Goal: Complete application form

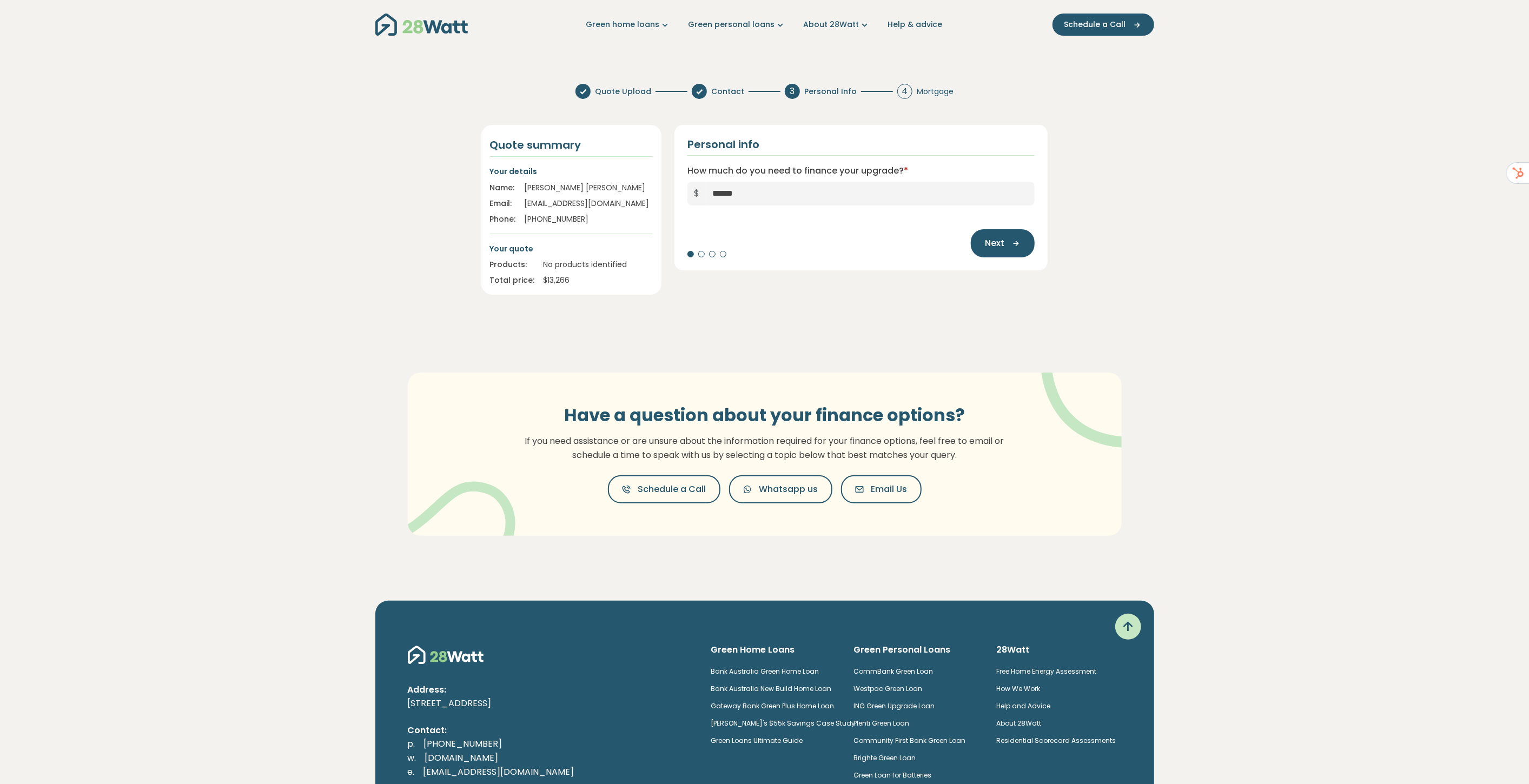
click at [1131, 275] on section "Quote Upload Contact 3 Personal Info 4 Mortgage Quote summary Your details Name…" at bounding box center [764, 327] width 1529 height 504
click at [1020, 330] on div "Have a question about your finance options? If you need assistance or are unsur…" at bounding box center [765, 454] width 779 height 250
click at [1169, 185] on section "Quote Upload Contact 3 Personal Info 4 Mortgage Quote summary Your details Name…" at bounding box center [764, 327] width 1529 height 504
click at [1145, 198] on section "Quote Upload Contact 3 Personal Info 4 Mortgage Quote summary Your details Name…" at bounding box center [764, 327] width 1529 height 504
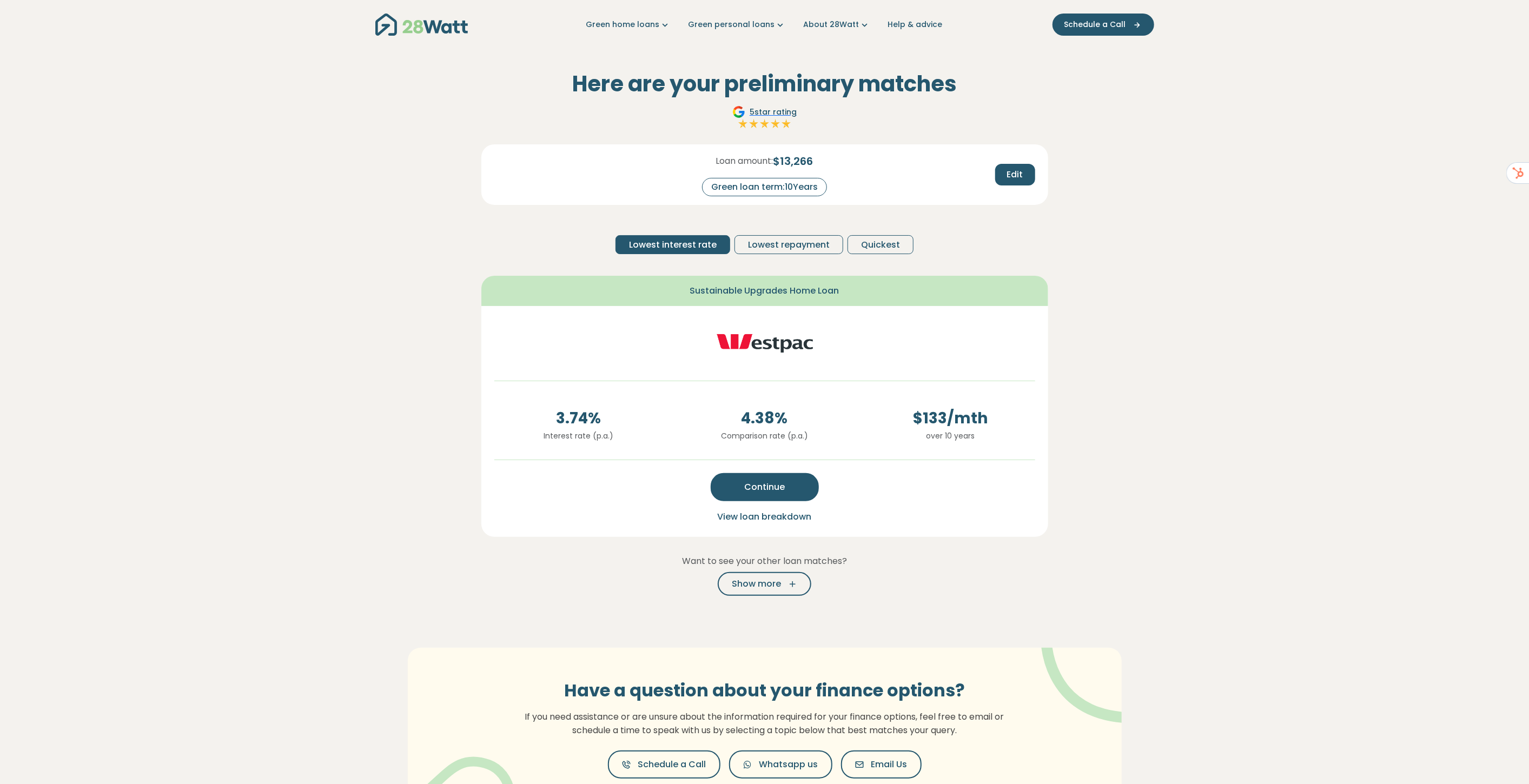
click at [768, 515] on span "View loan breakdown" at bounding box center [764, 516] width 94 height 12
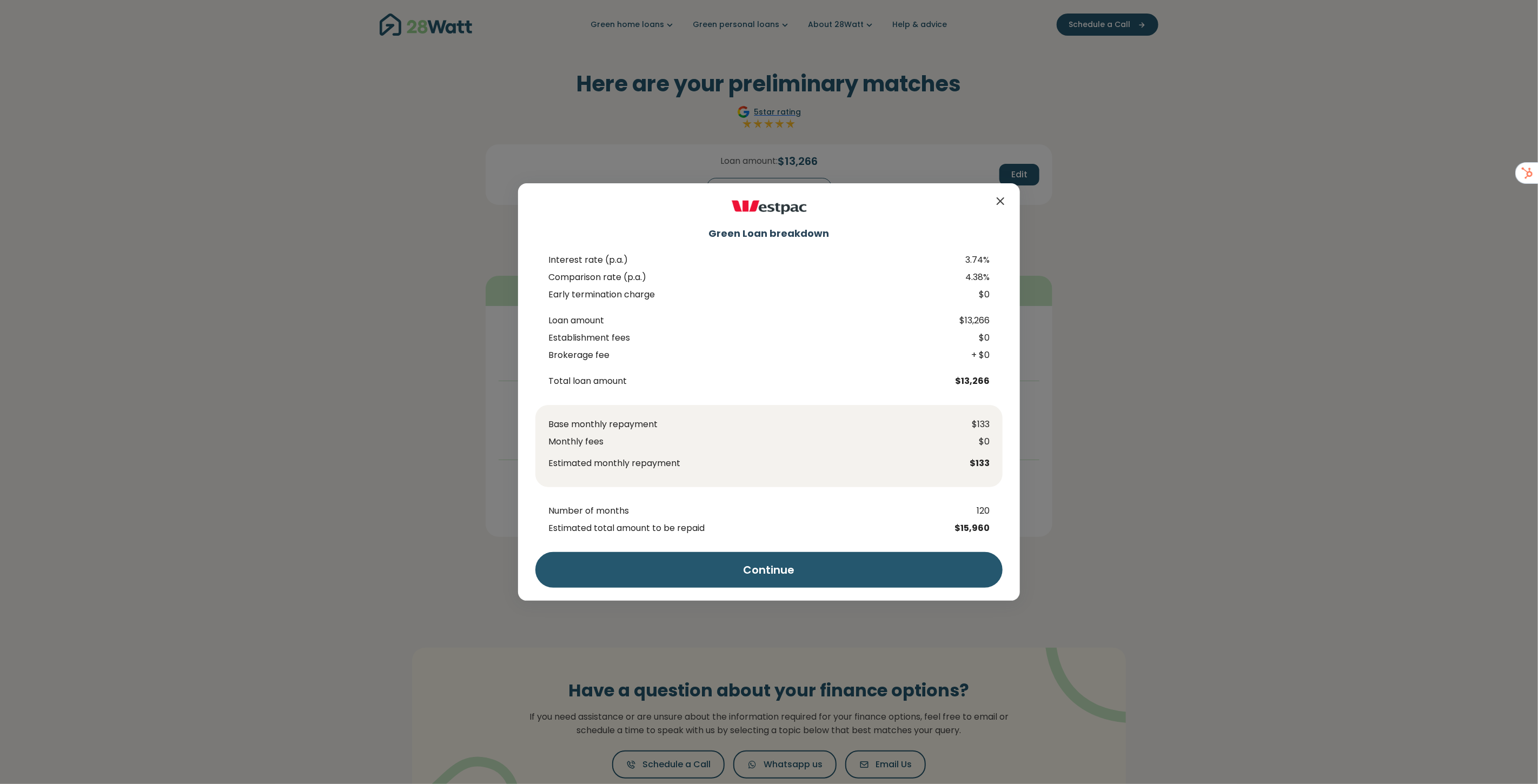
click at [998, 202] on icon "Close" at bounding box center [1000, 201] width 13 height 13
